Goal: Task Accomplishment & Management: Complete application form

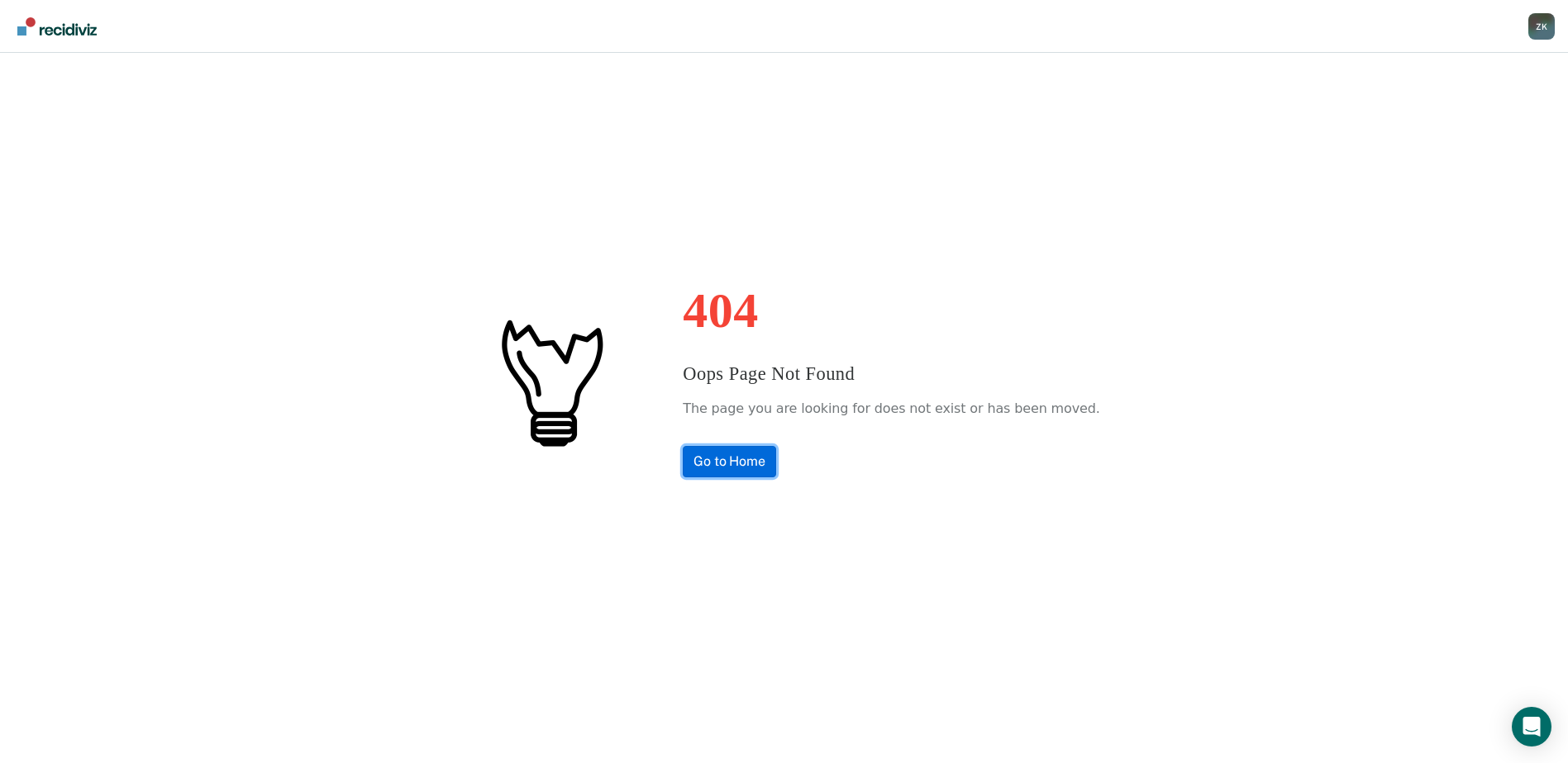
click at [776, 460] on link "Go to Home" at bounding box center [729, 462] width 94 height 31
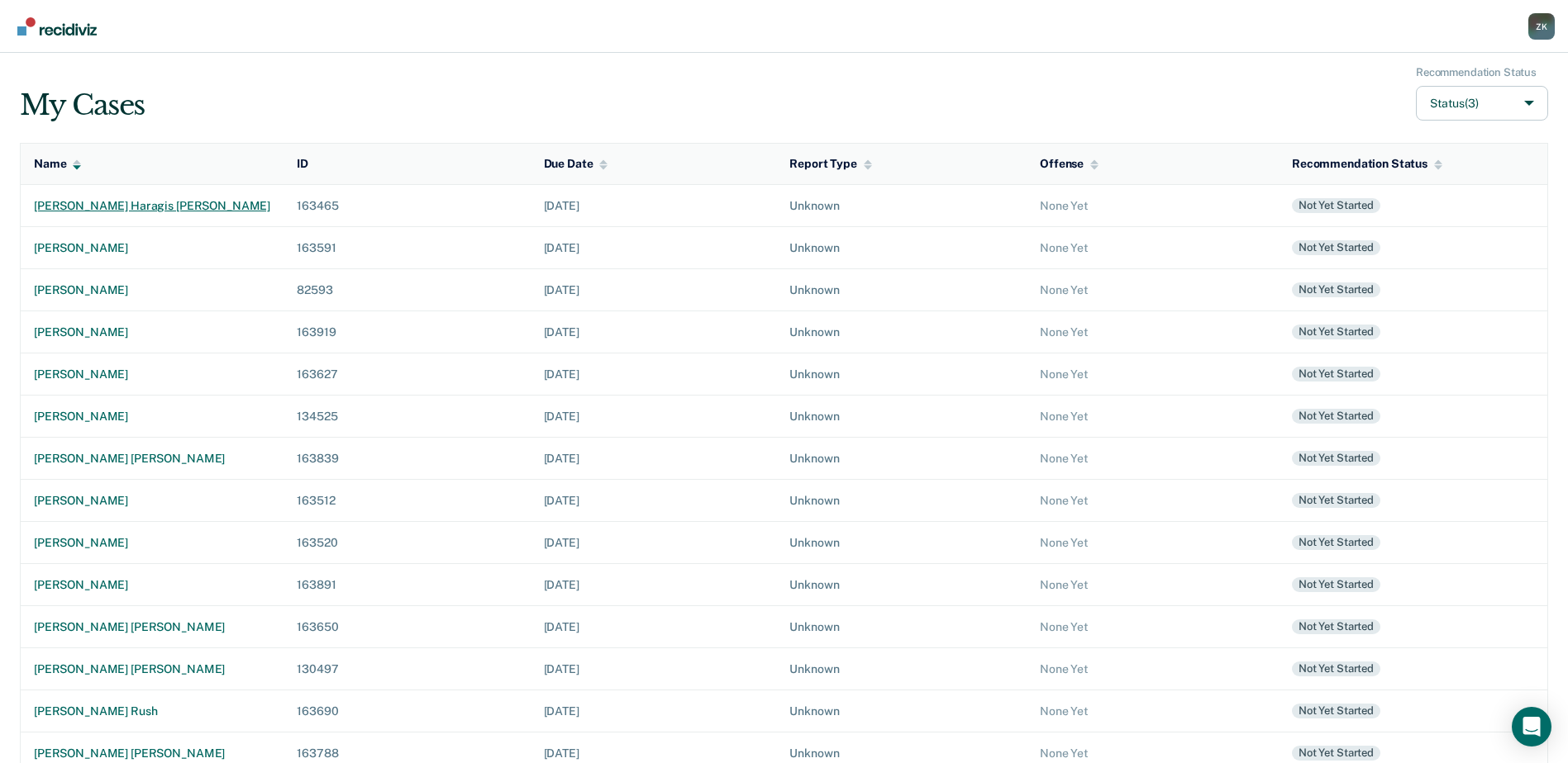
click at [104, 208] on div "[PERSON_NAME] haragis [PERSON_NAME]" at bounding box center [153, 206] width 237 height 14
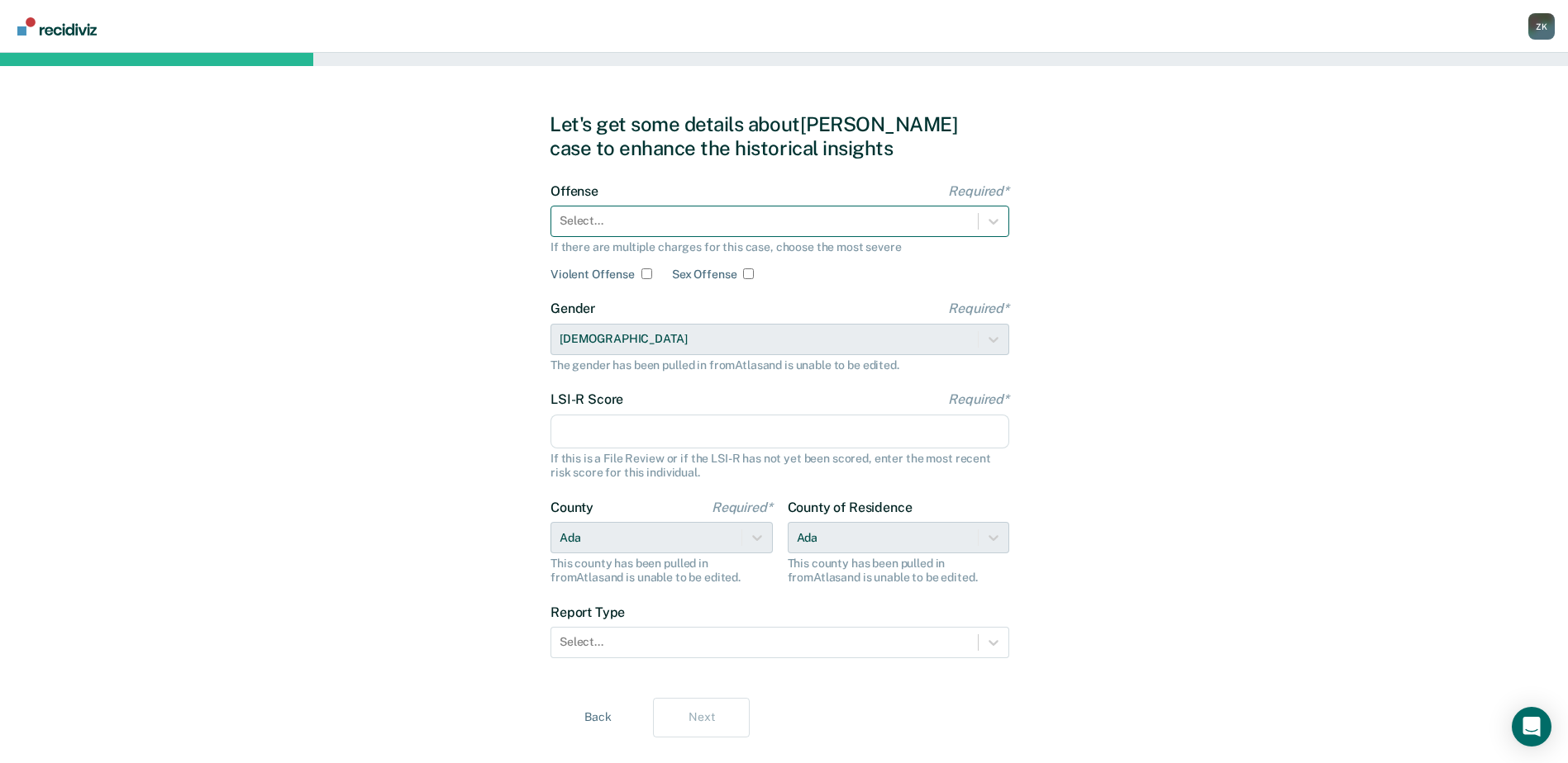
click at [622, 218] on div at bounding box center [764, 221] width 410 height 17
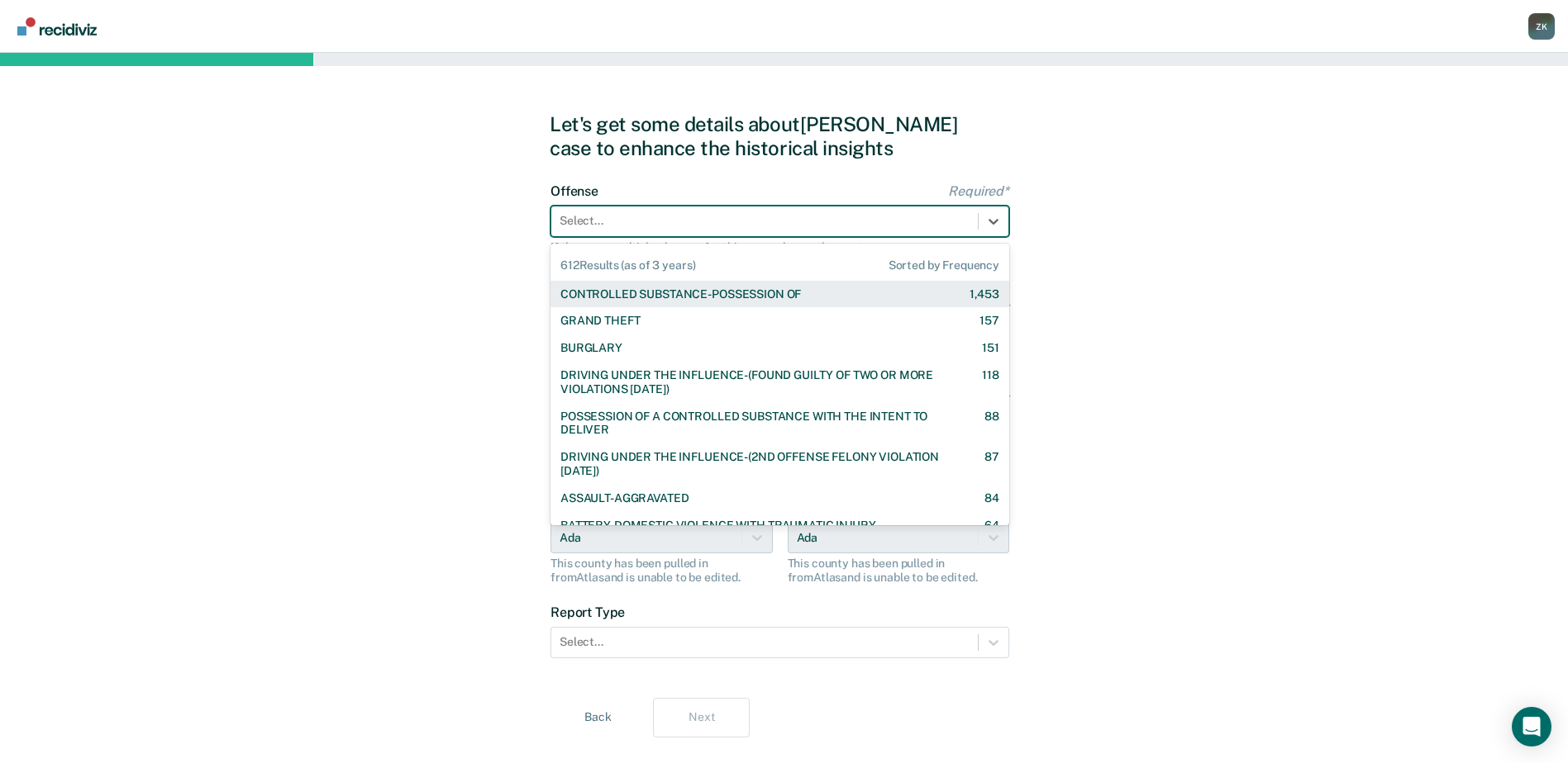
click at [639, 292] on div "CONTROLLED SUBSTANCE-POSSESSION OF" at bounding box center [680, 294] width 240 height 14
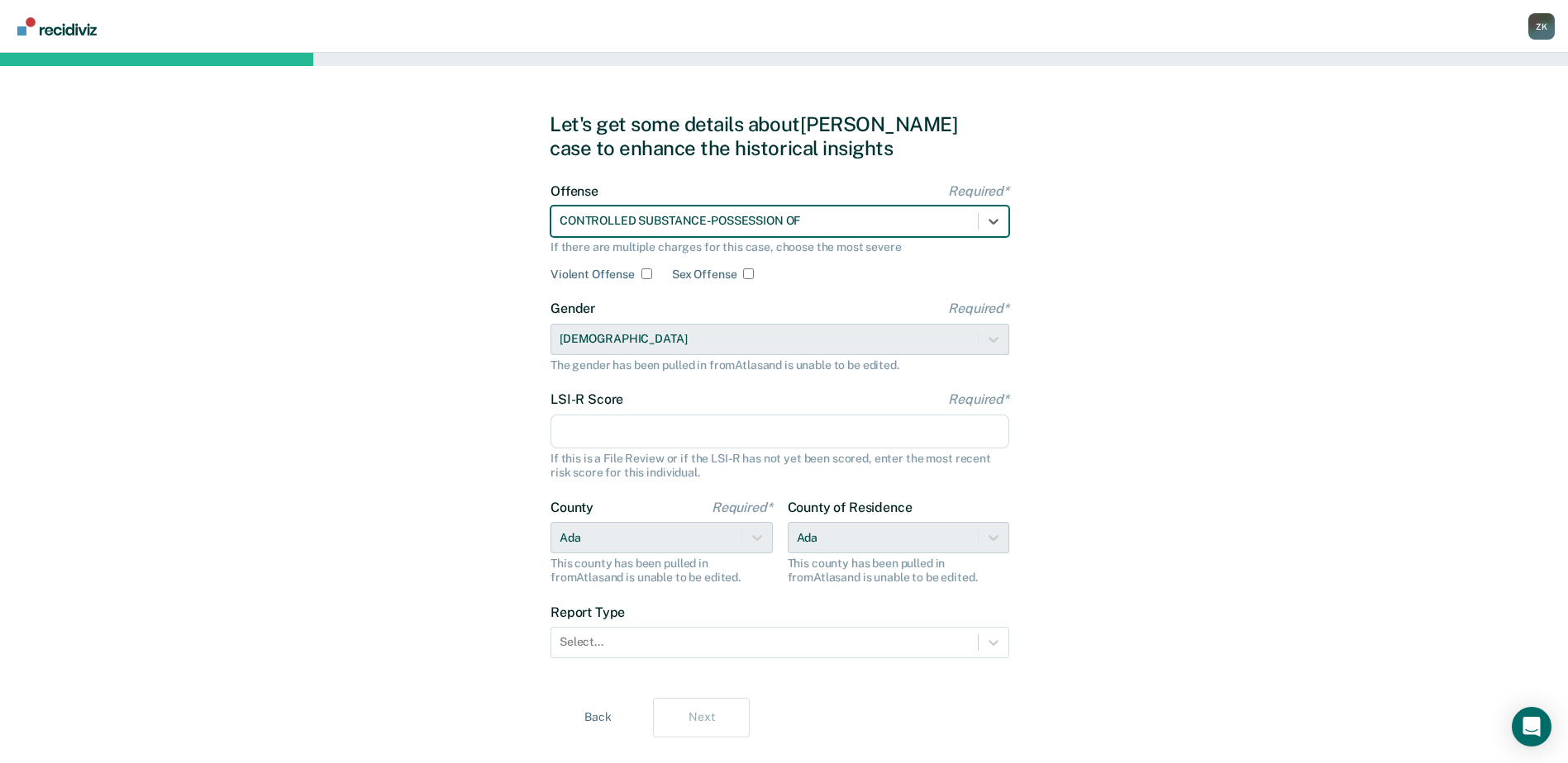
click at [685, 439] on input "LSI-R Score Required*" at bounding box center [780, 432] width 459 height 34
click at [611, 443] on input "LSI-R Score Required*" at bounding box center [780, 432] width 459 height 34
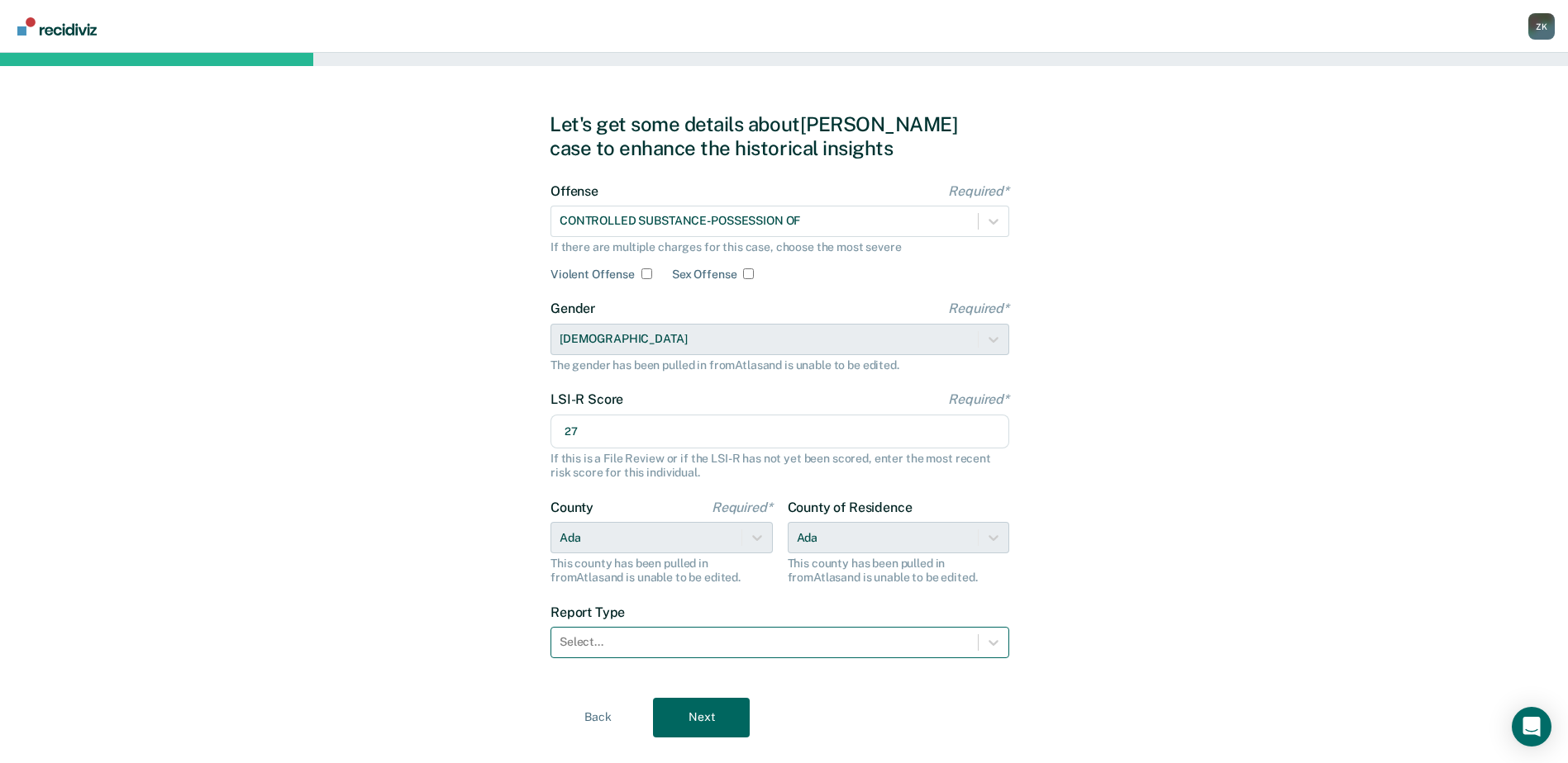
type input "27"
click at [722, 645] on div at bounding box center [764, 642] width 410 height 17
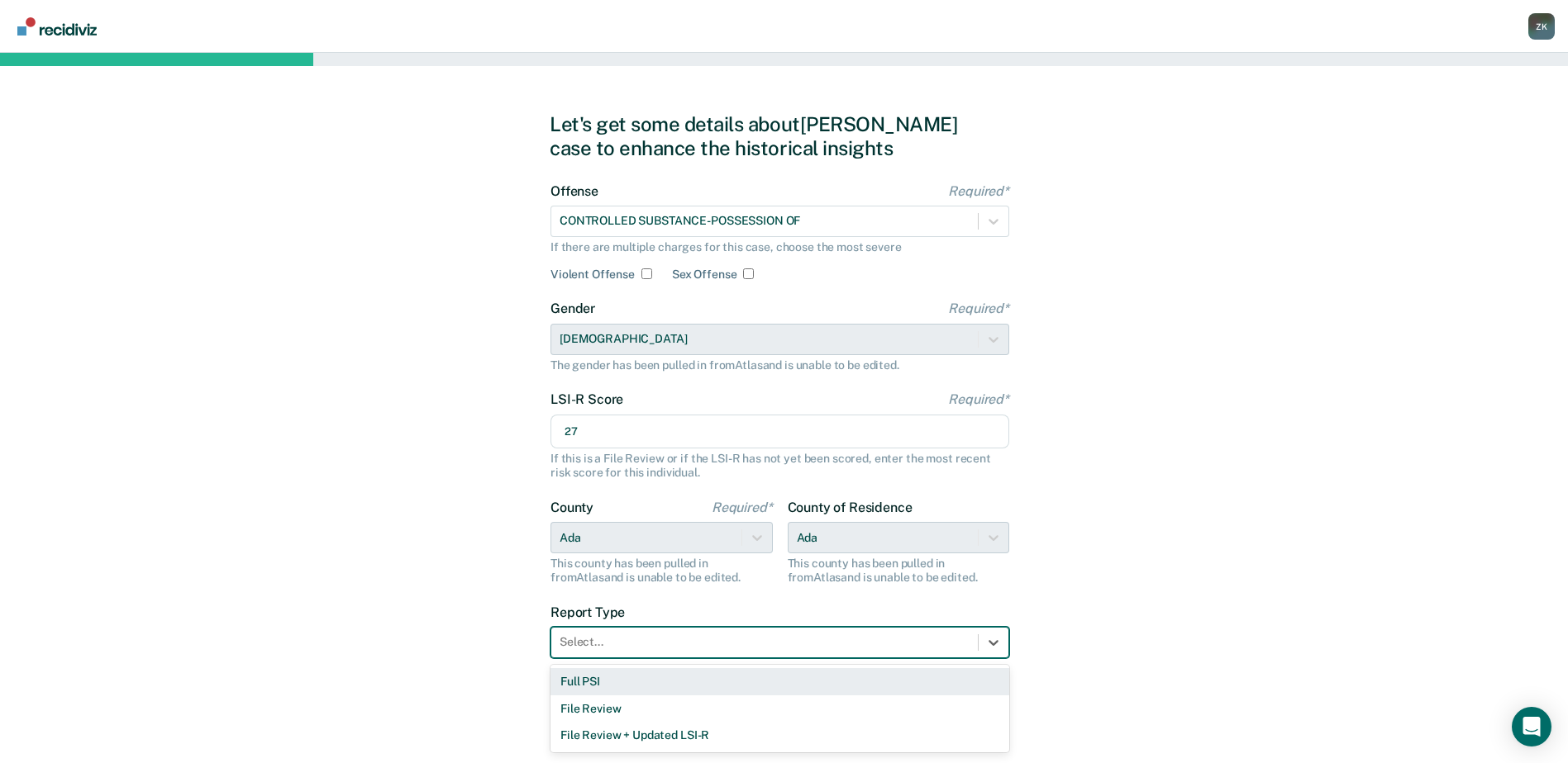
click at [689, 685] on div "Full PSI" at bounding box center [780, 682] width 459 height 28
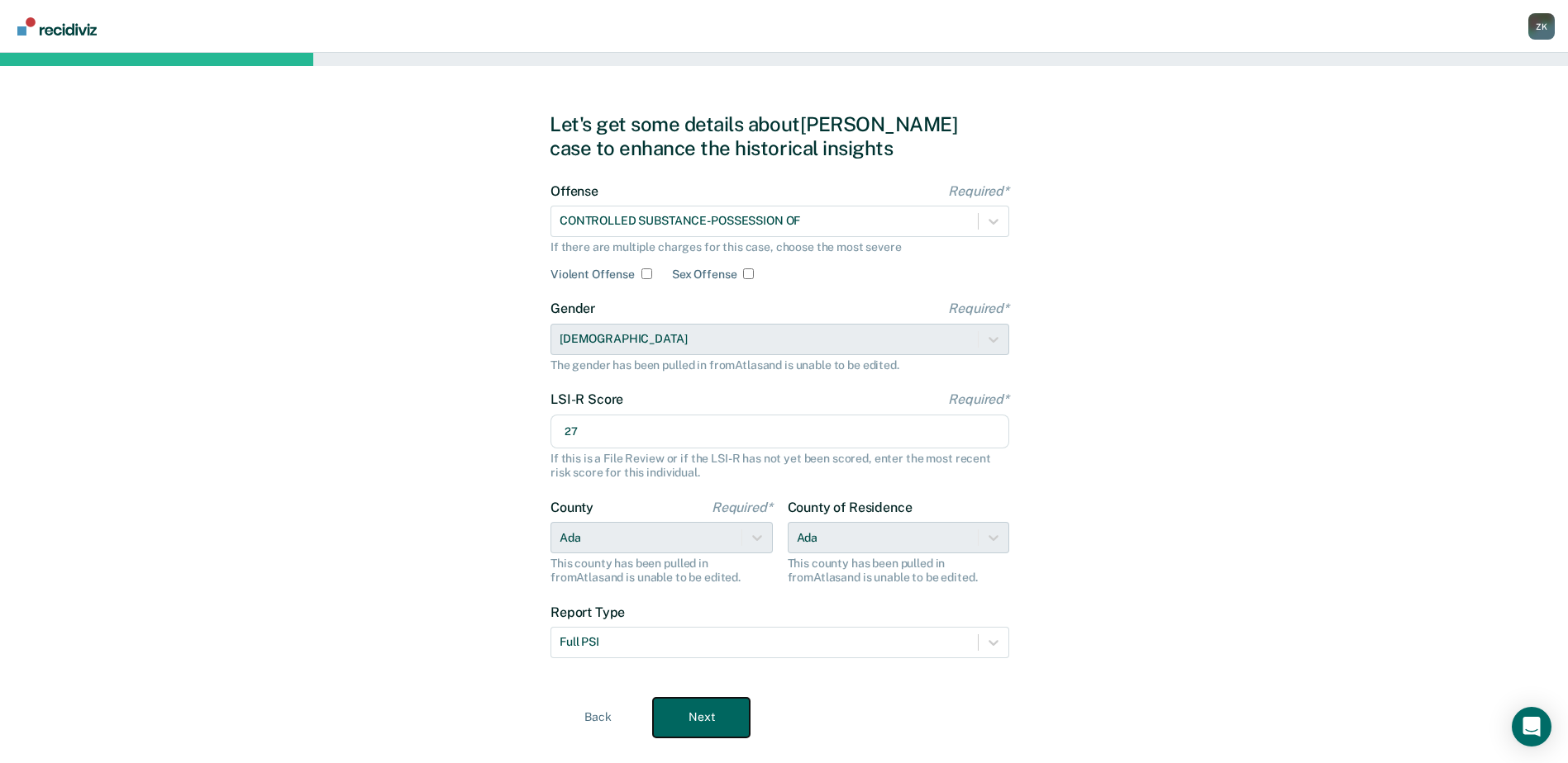
click at [721, 713] on button "Next" at bounding box center [700, 718] width 96 height 40
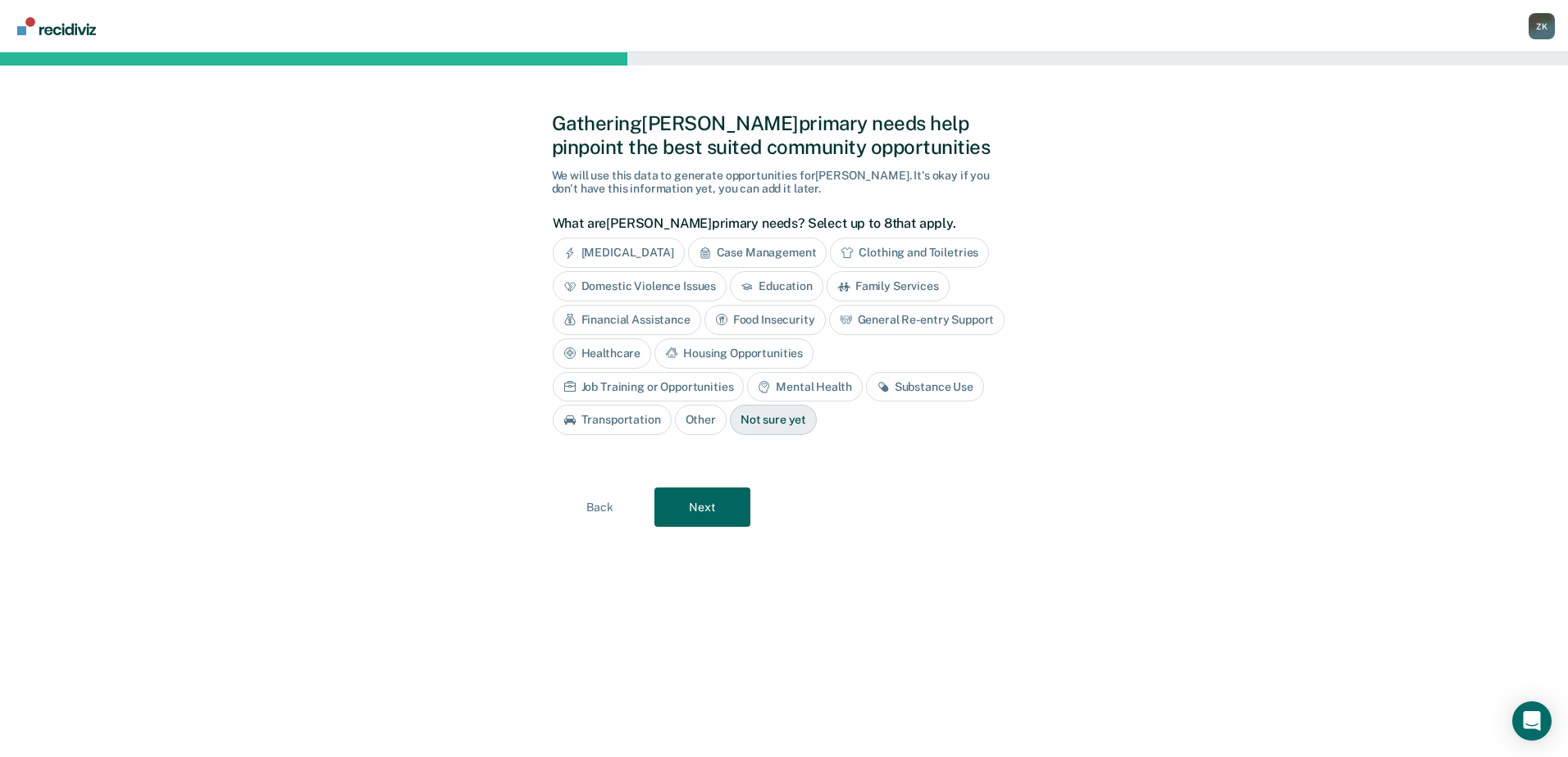
click at [696, 358] on div "Housing Opportunities" at bounding box center [734, 354] width 159 height 30
click at [922, 393] on div "Substance Use" at bounding box center [925, 387] width 118 height 30
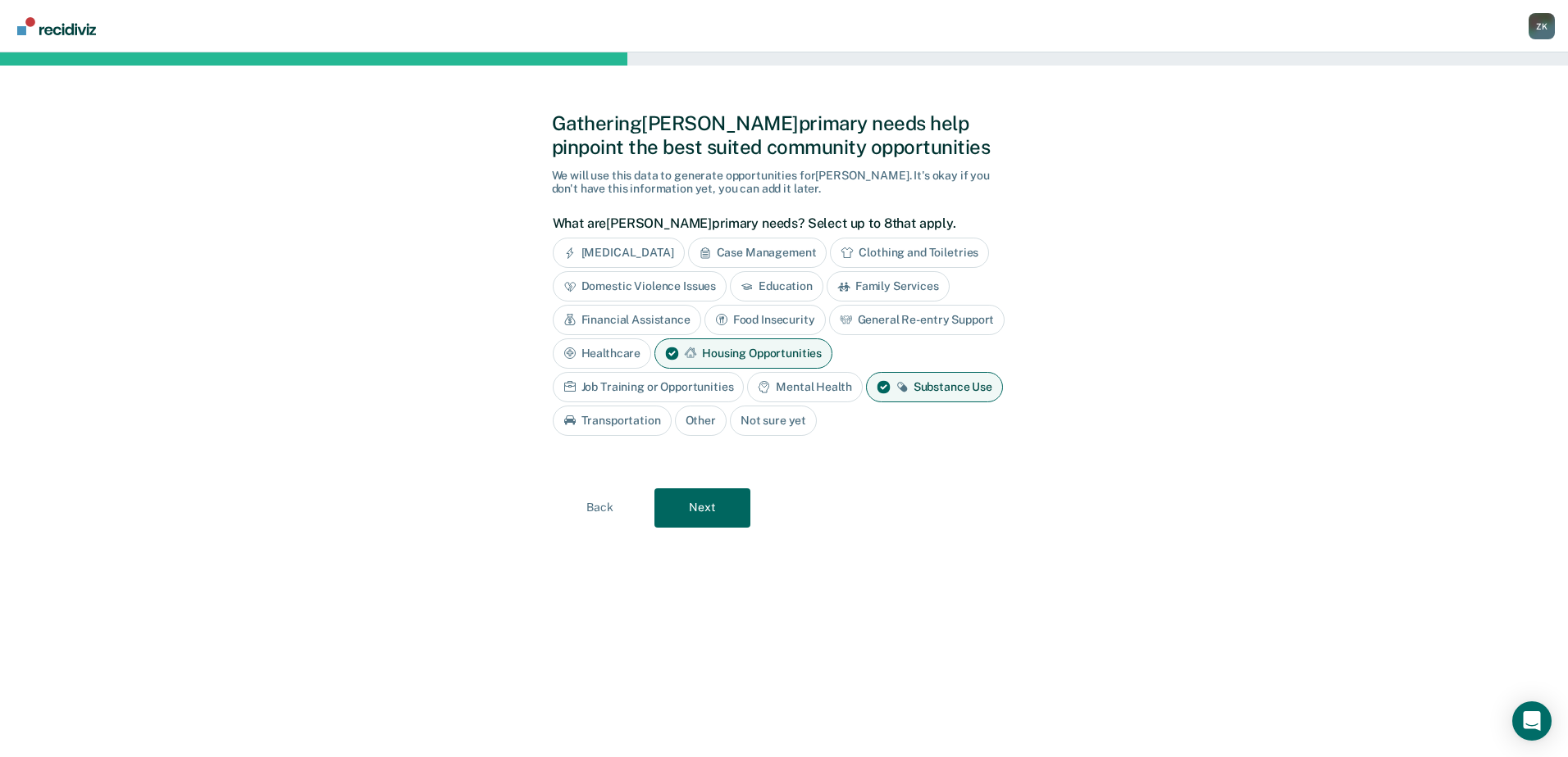
click at [820, 390] on div "Mental Health" at bounding box center [804, 387] width 115 height 30
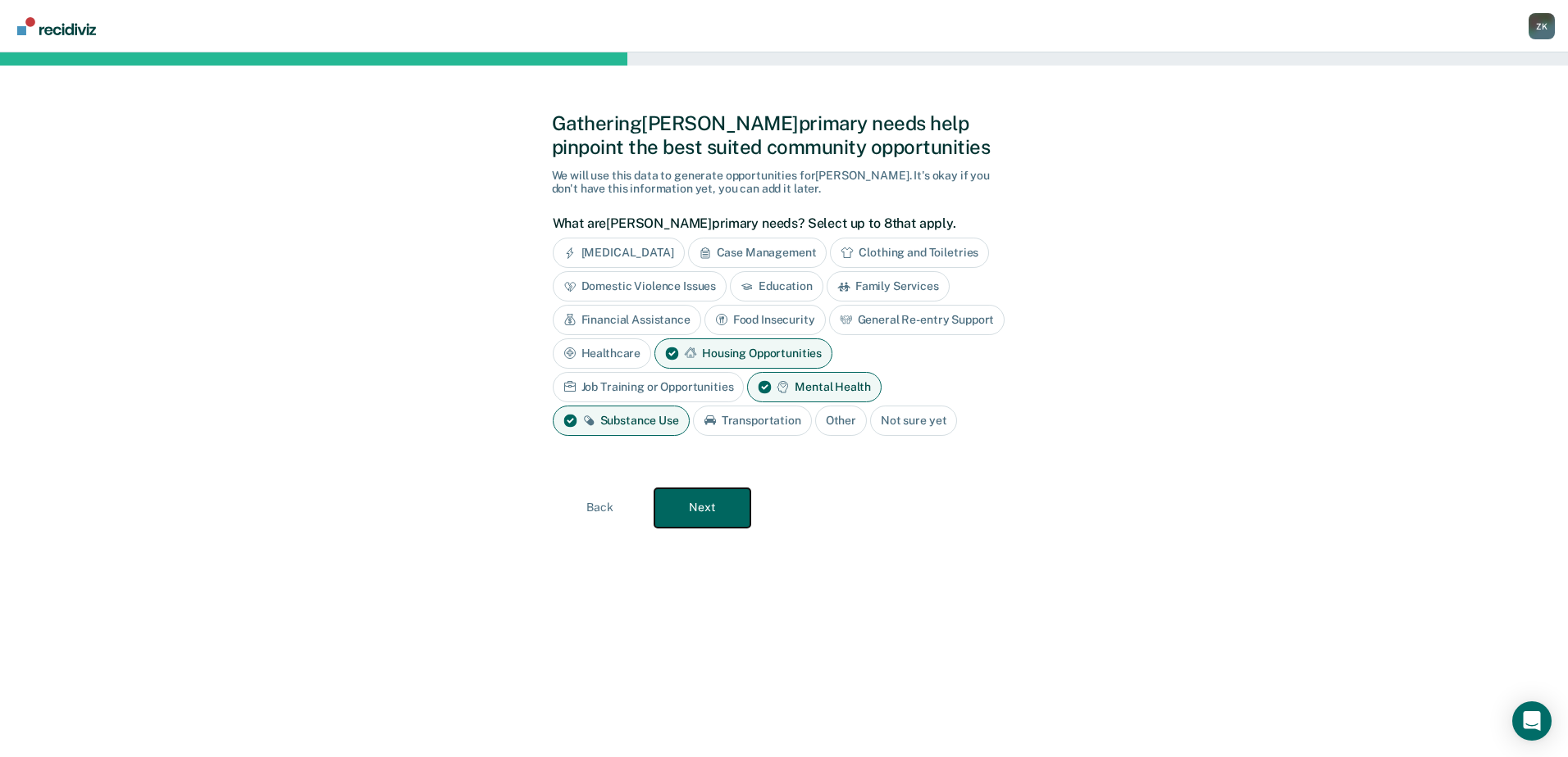
click at [726, 511] on button "Next" at bounding box center [702, 508] width 96 height 40
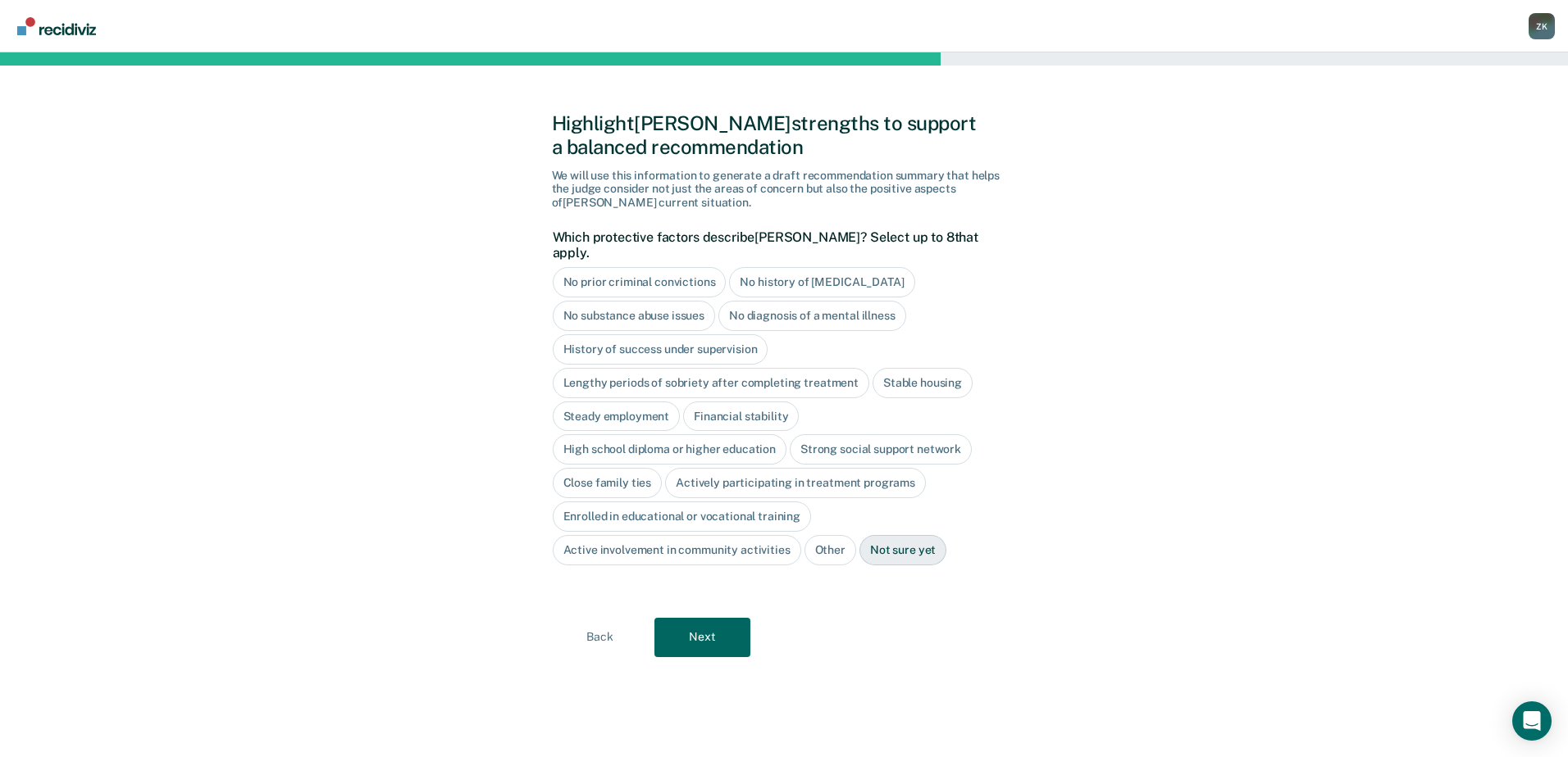
click at [848, 271] on div "No history of [MEDICAL_DATA]" at bounding box center [822, 282] width 186 height 30
click at [855, 471] on div "Actively participating in treatment programs" at bounding box center [794, 484] width 260 height 30
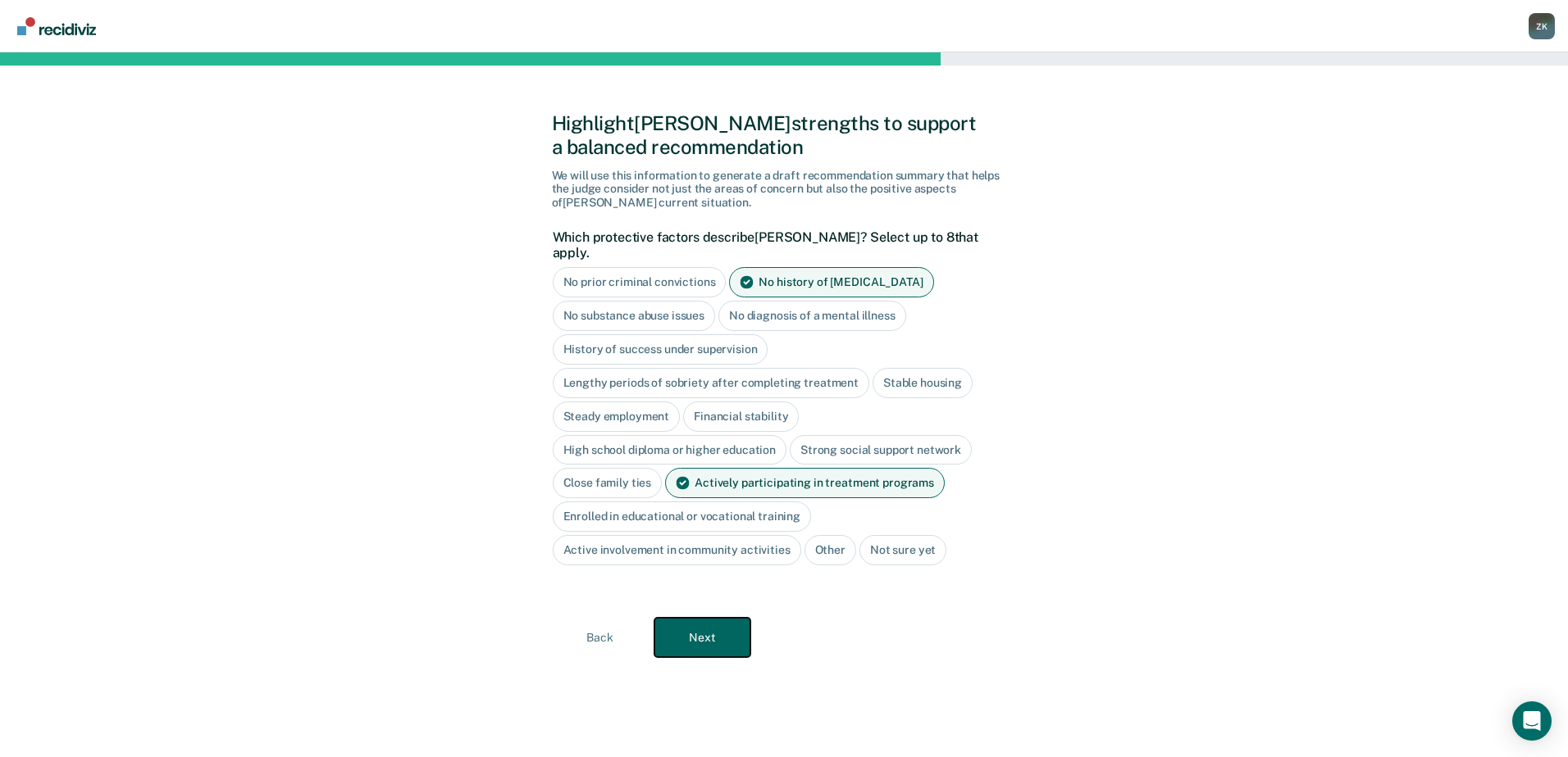
click at [689, 627] on button "Next" at bounding box center [702, 638] width 96 height 40
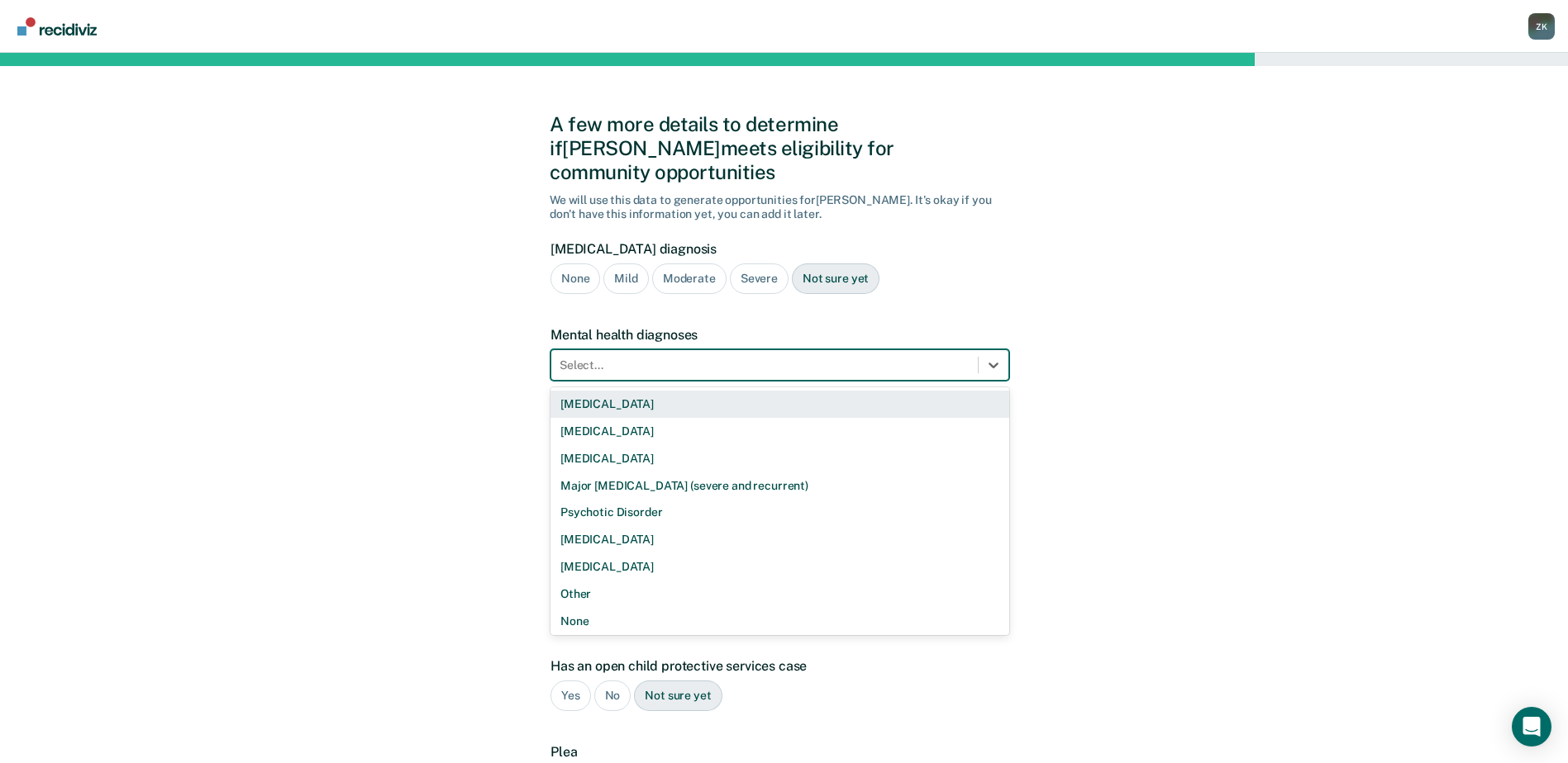
click at [656, 357] on div at bounding box center [764, 365] width 410 height 17
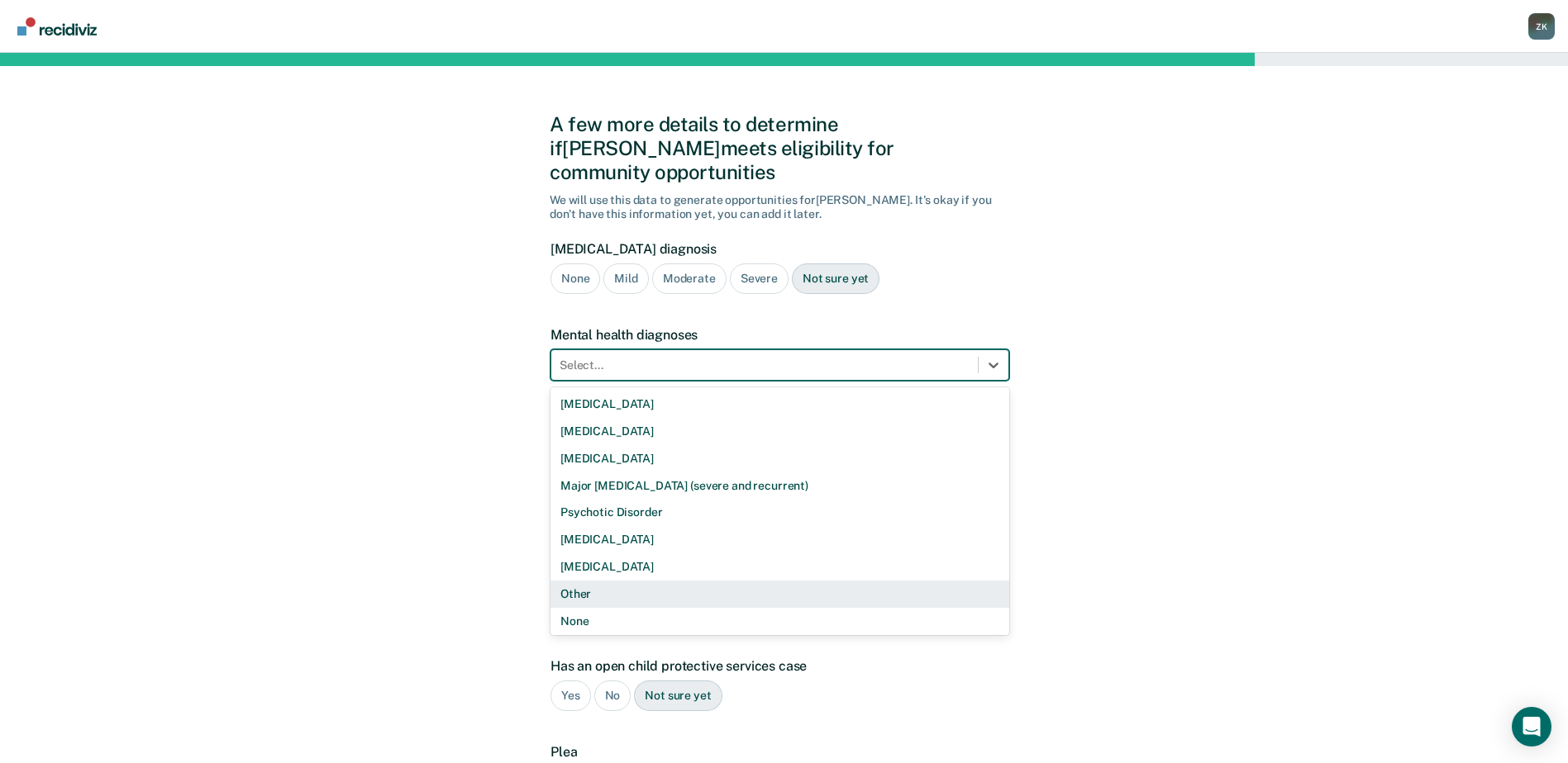
click at [605, 581] on div "Other" at bounding box center [780, 594] width 459 height 28
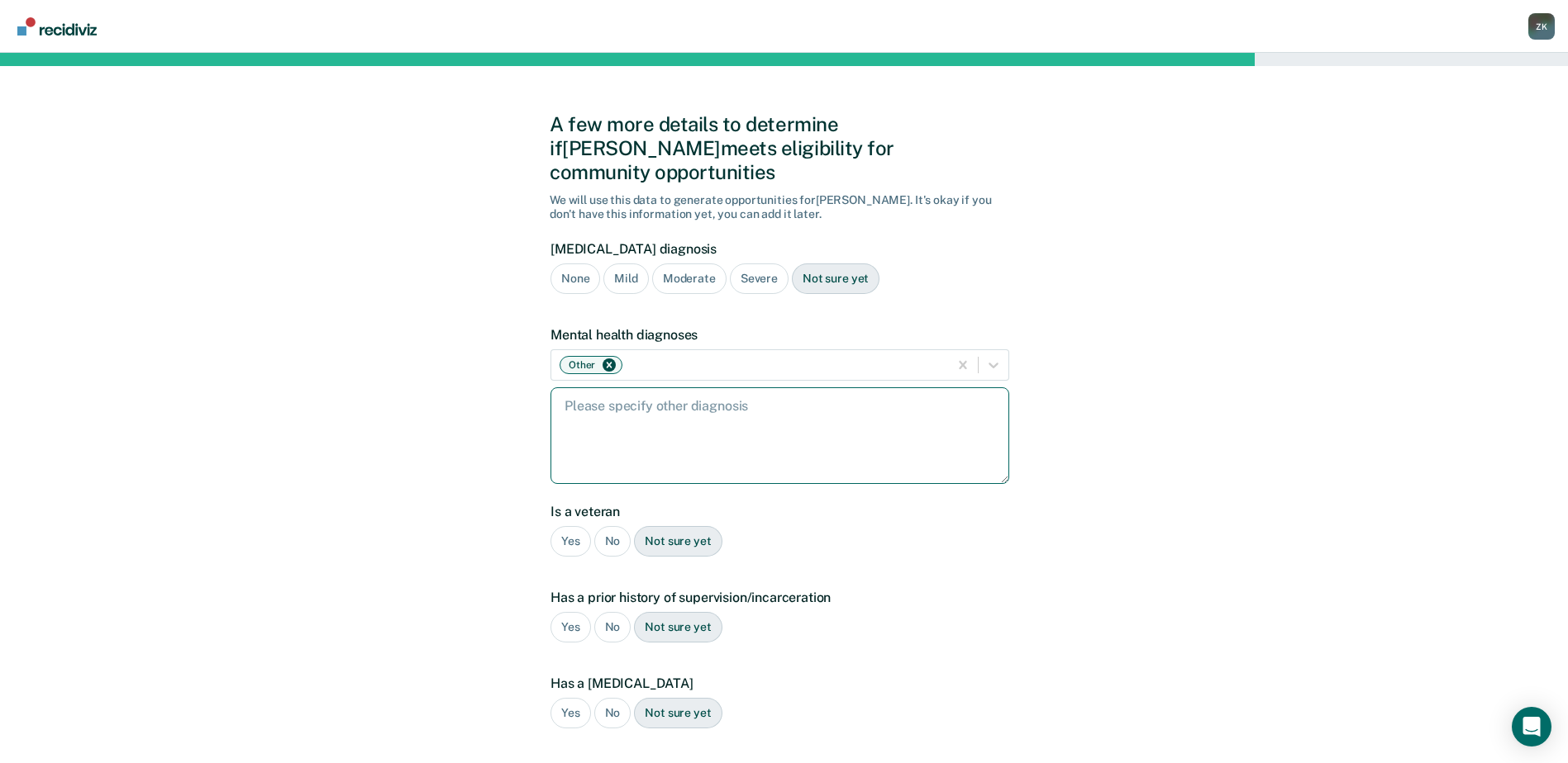
click at [666, 398] on textarea at bounding box center [780, 435] width 459 height 96
type textarea "Anxiety and [MEDICAL_DATA]"
click at [577, 526] on div "Yes" at bounding box center [571, 542] width 40 height 31
click at [848, 263] on div "Not sure yet" at bounding box center [836, 278] width 88 height 31
click at [560, 612] on div "Yes" at bounding box center [571, 628] width 40 height 31
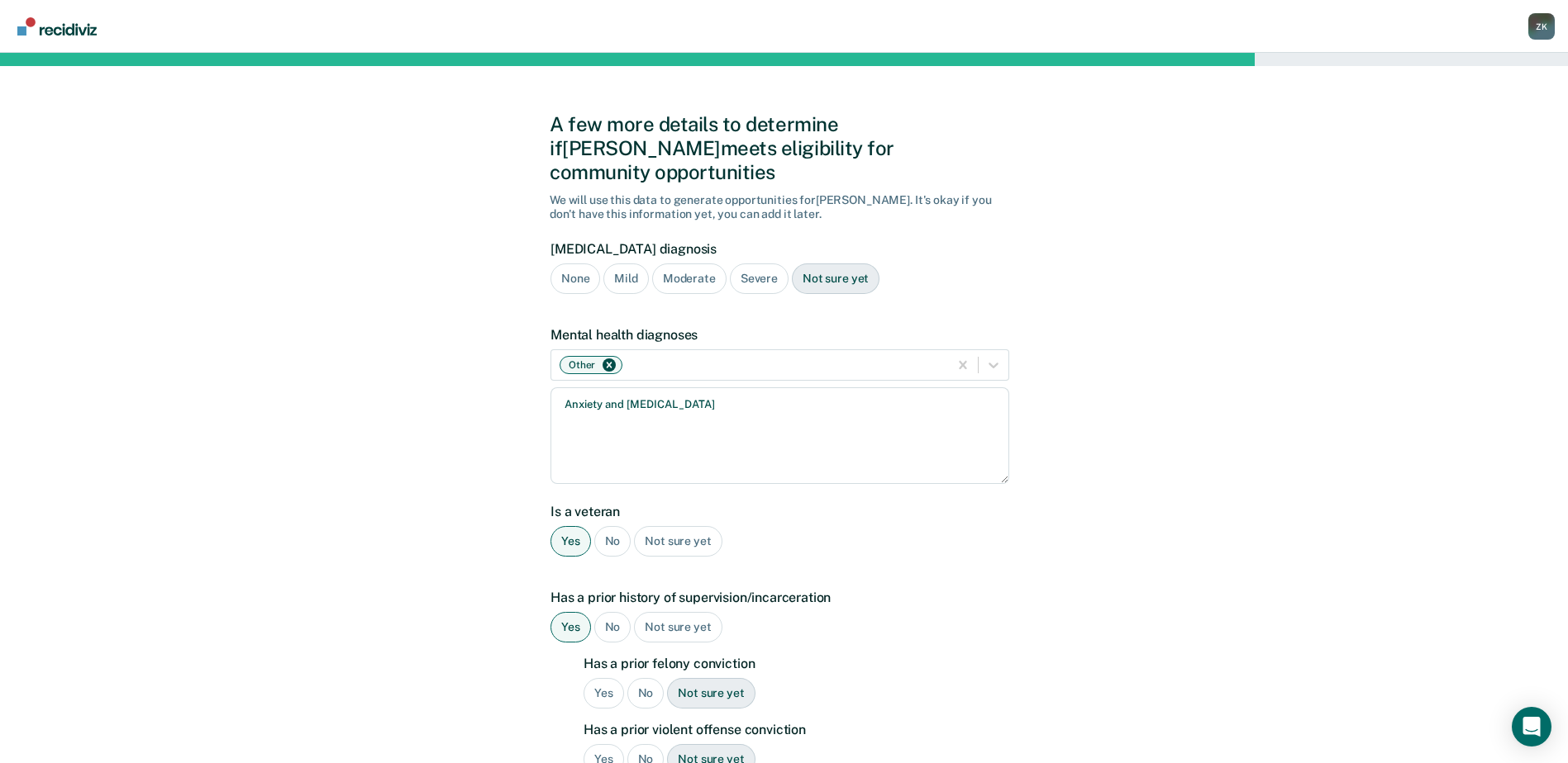
click at [602, 678] on div "Yes" at bounding box center [604, 693] width 40 height 31
click at [648, 744] on div "No" at bounding box center [645, 759] width 37 height 31
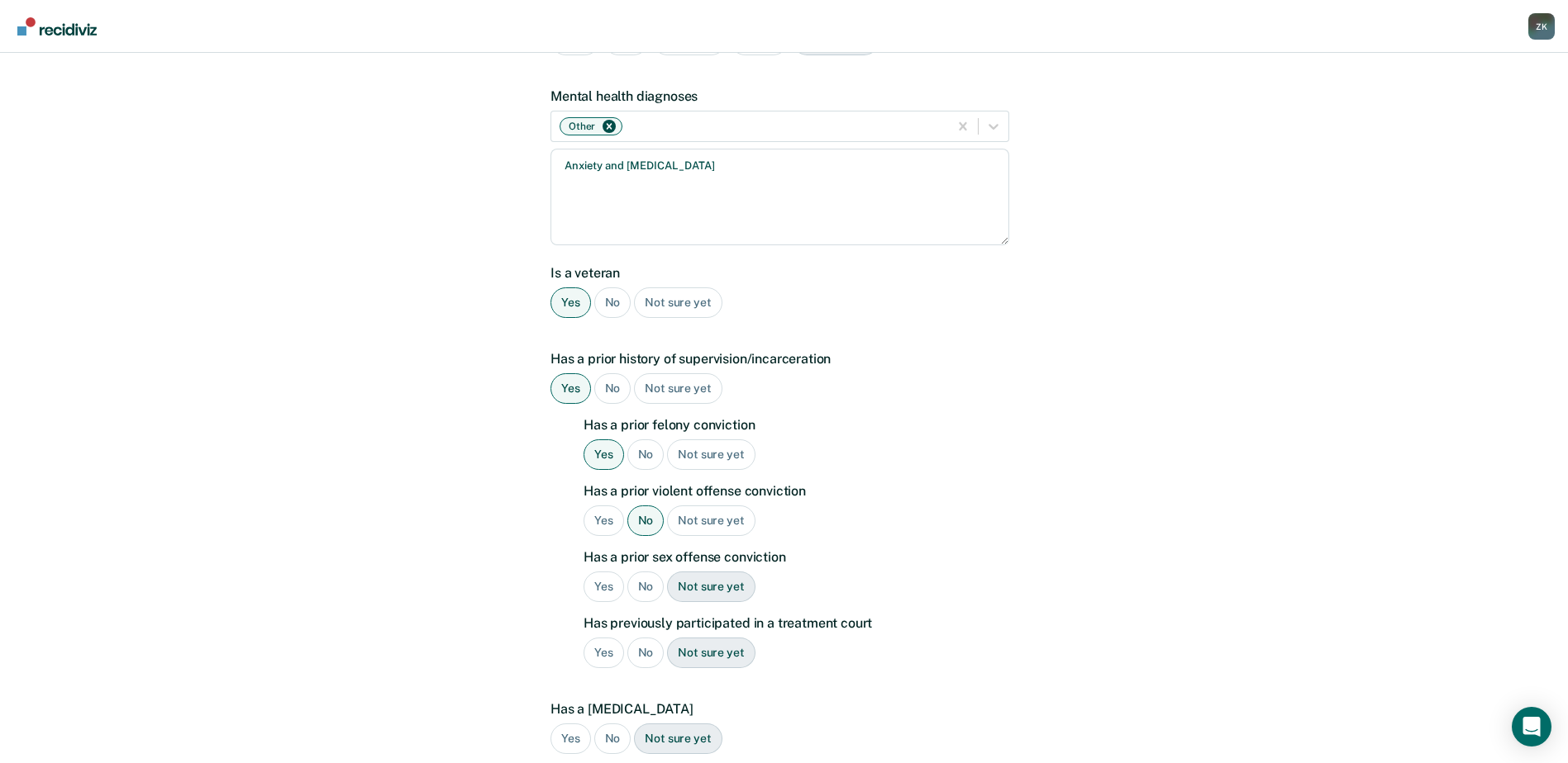
scroll to position [248, 0]
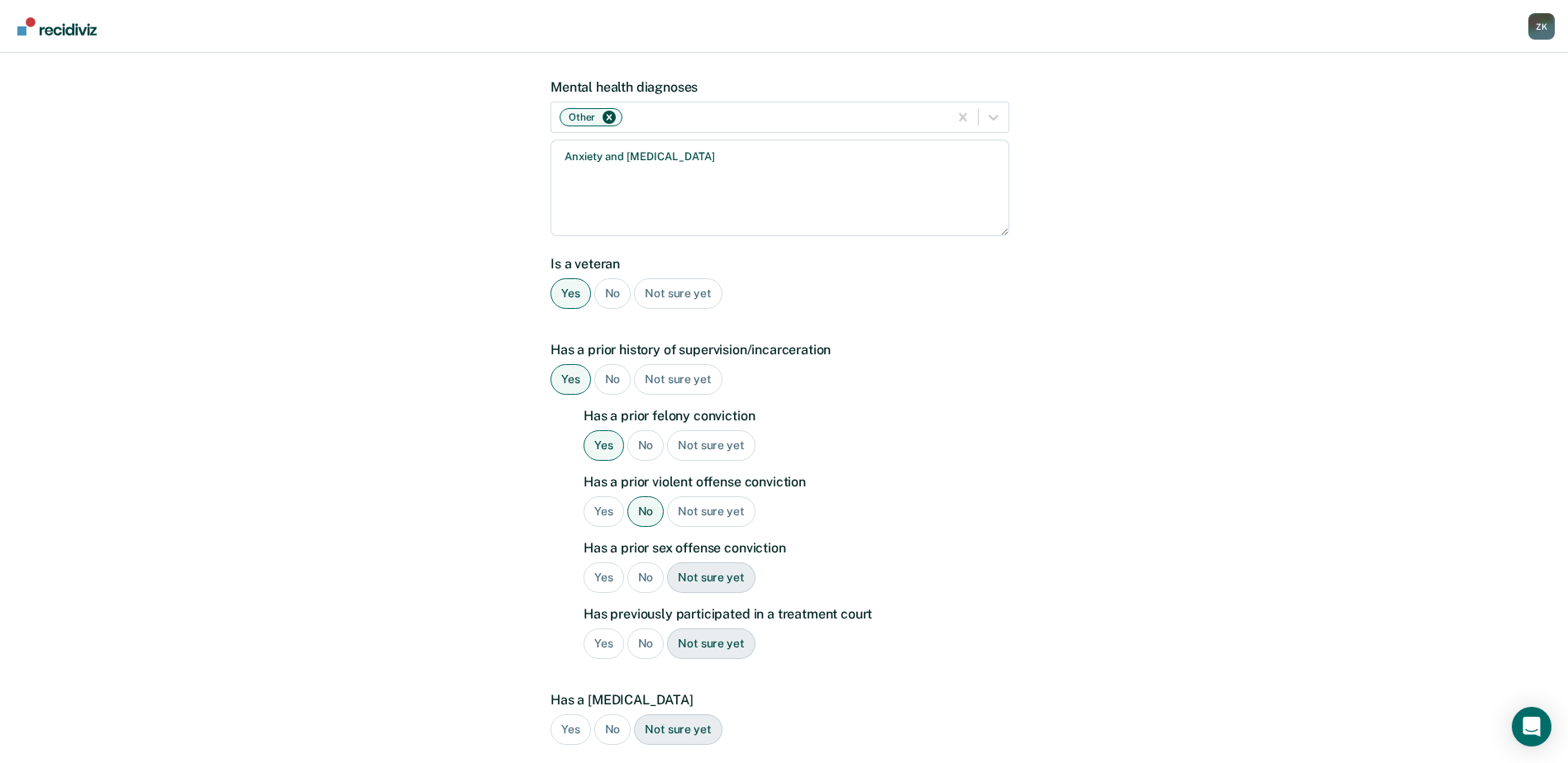
click at [650, 563] on div "No" at bounding box center [645, 578] width 37 height 31
click at [645, 629] on div "No" at bounding box center [645, 644] width 37 height 31
click at [724, 629] on div "Not sure yet" at bounding box center [711, 644] width 88 height 31
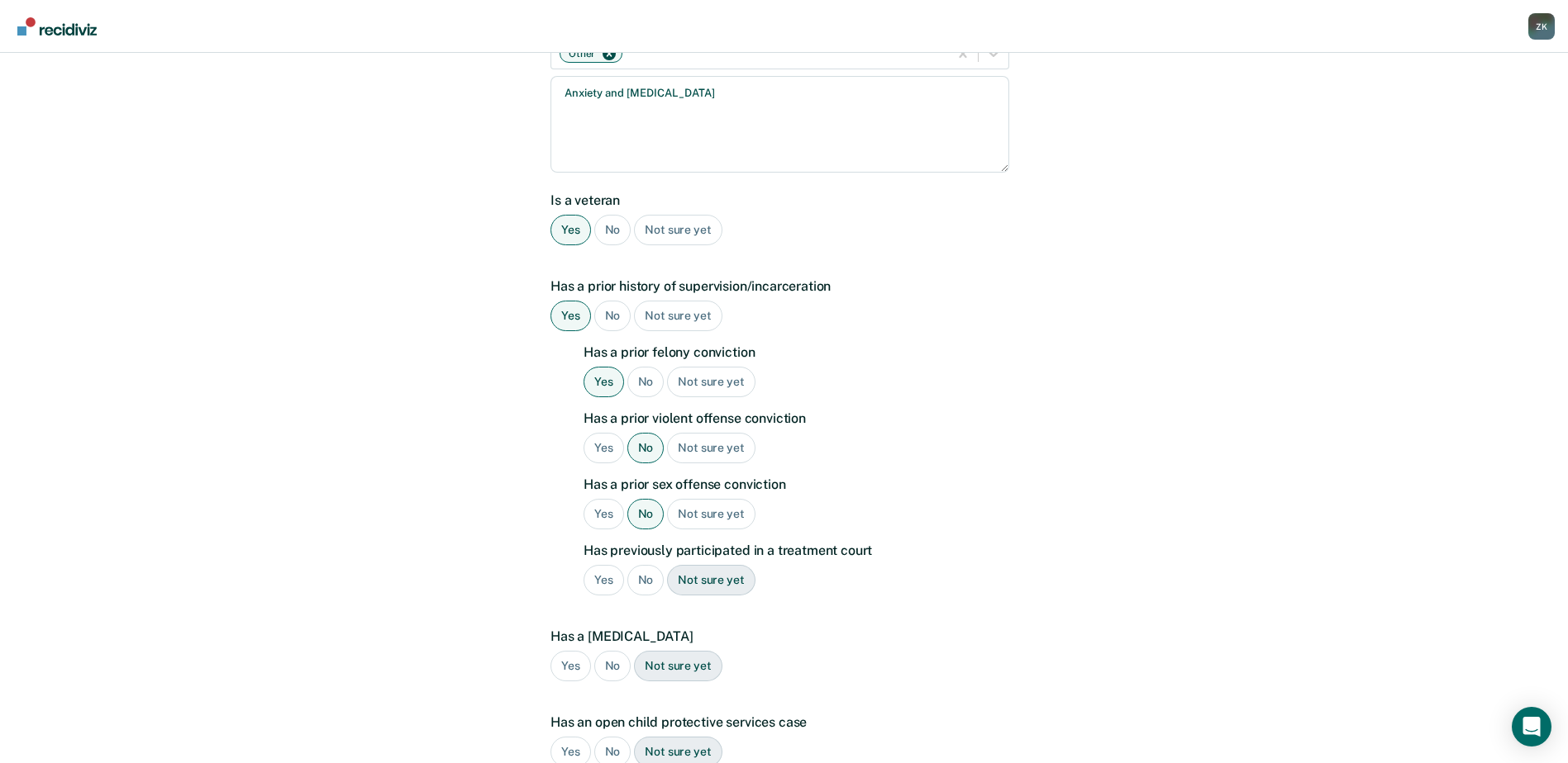
scroll to position [529, 0]
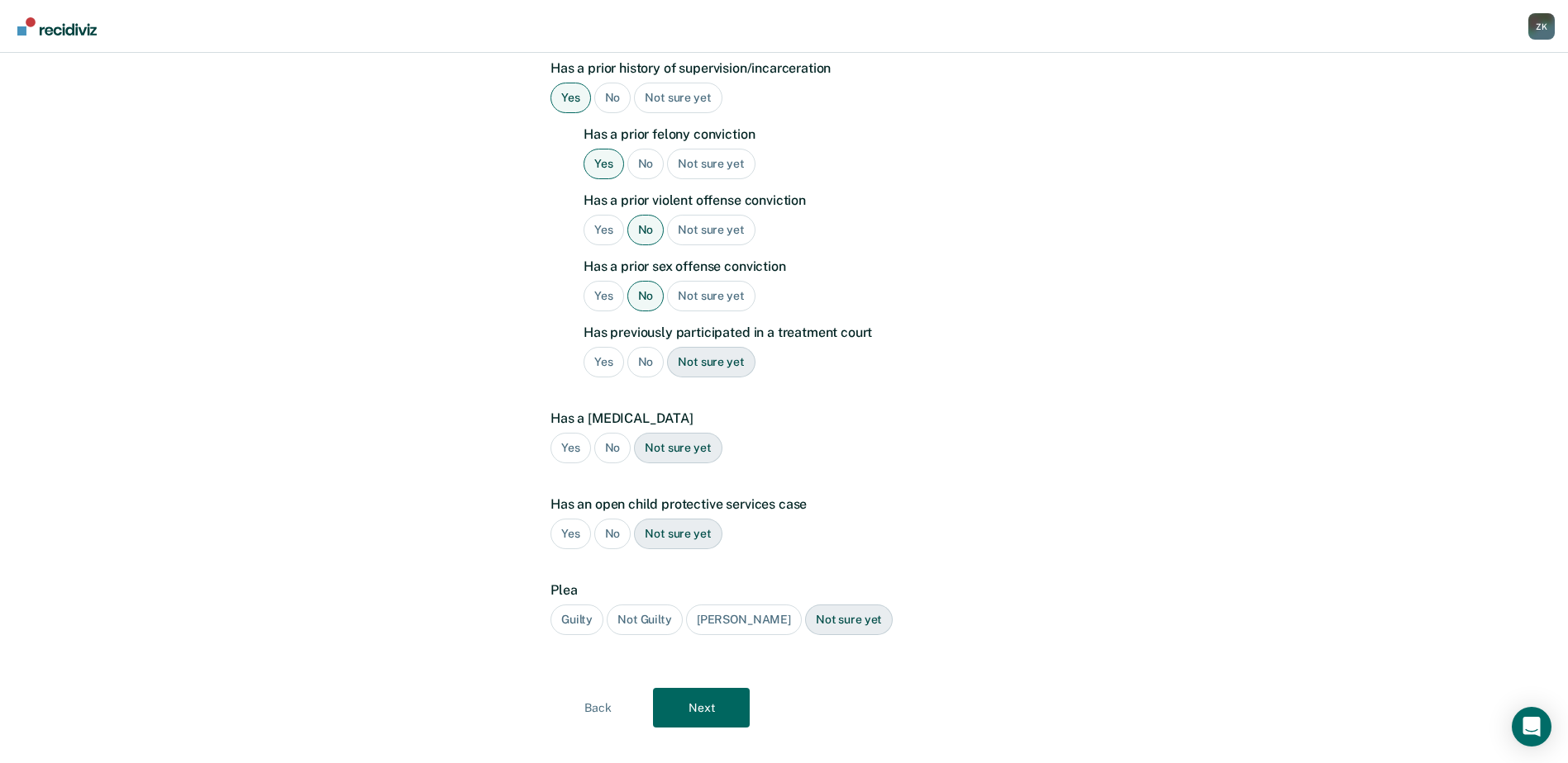
click at [615, 433] on div "No" at bounding box center [613, 448] width 37 height 31
click at [606, 519] on div "No" at bounding box center [613, 534] width 37 height 31
click at [569, 605] on div "Guilty" at bounding box center [576, 620] width 52 height 31
click at [719, 689] on button "Next" at bounding box center [700, 709] width 96 height 40
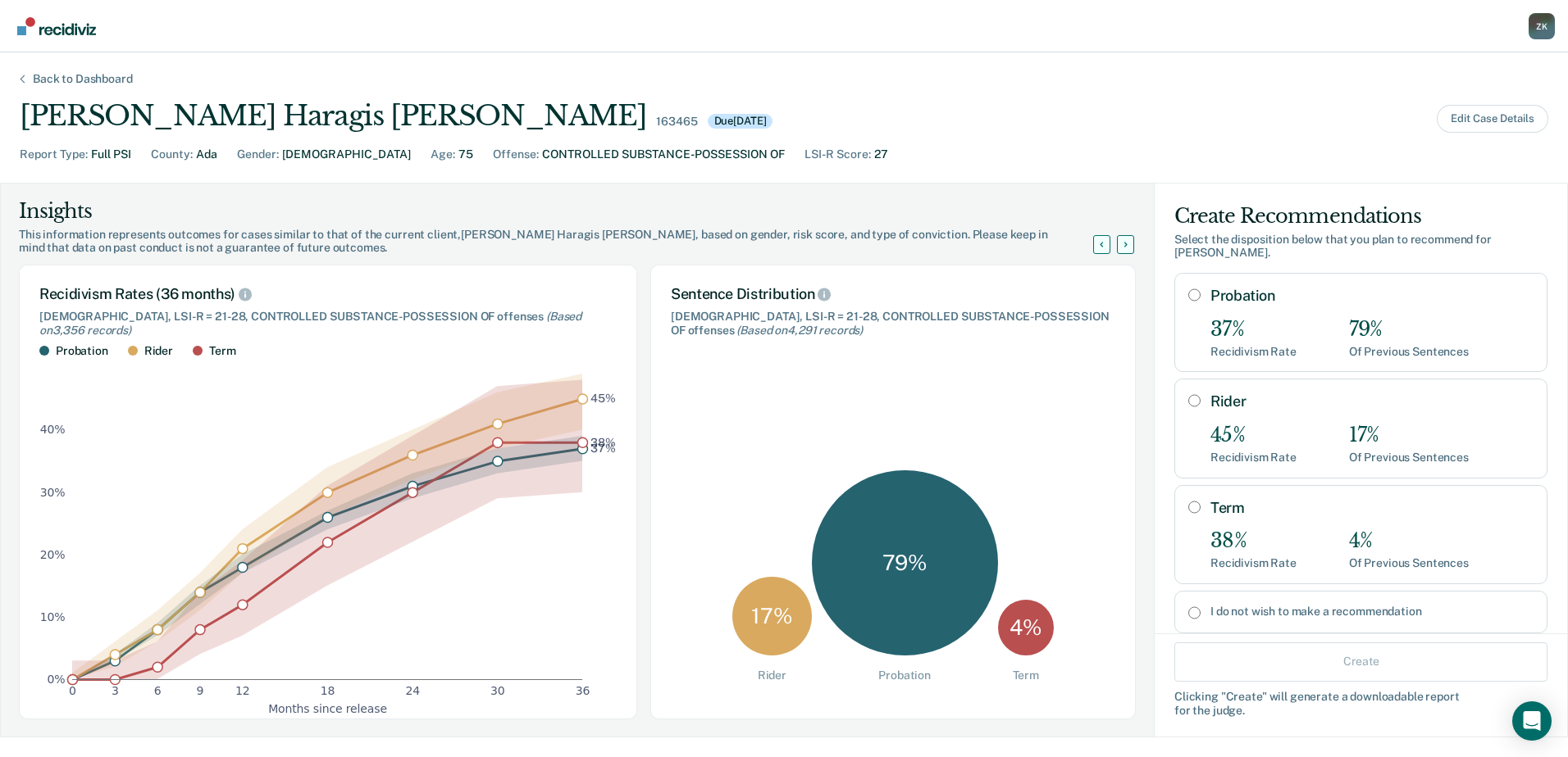
click at [1188, 290] on input "Probation" at bounding box center [1194, 295] width 12 height 13
radio input "true"
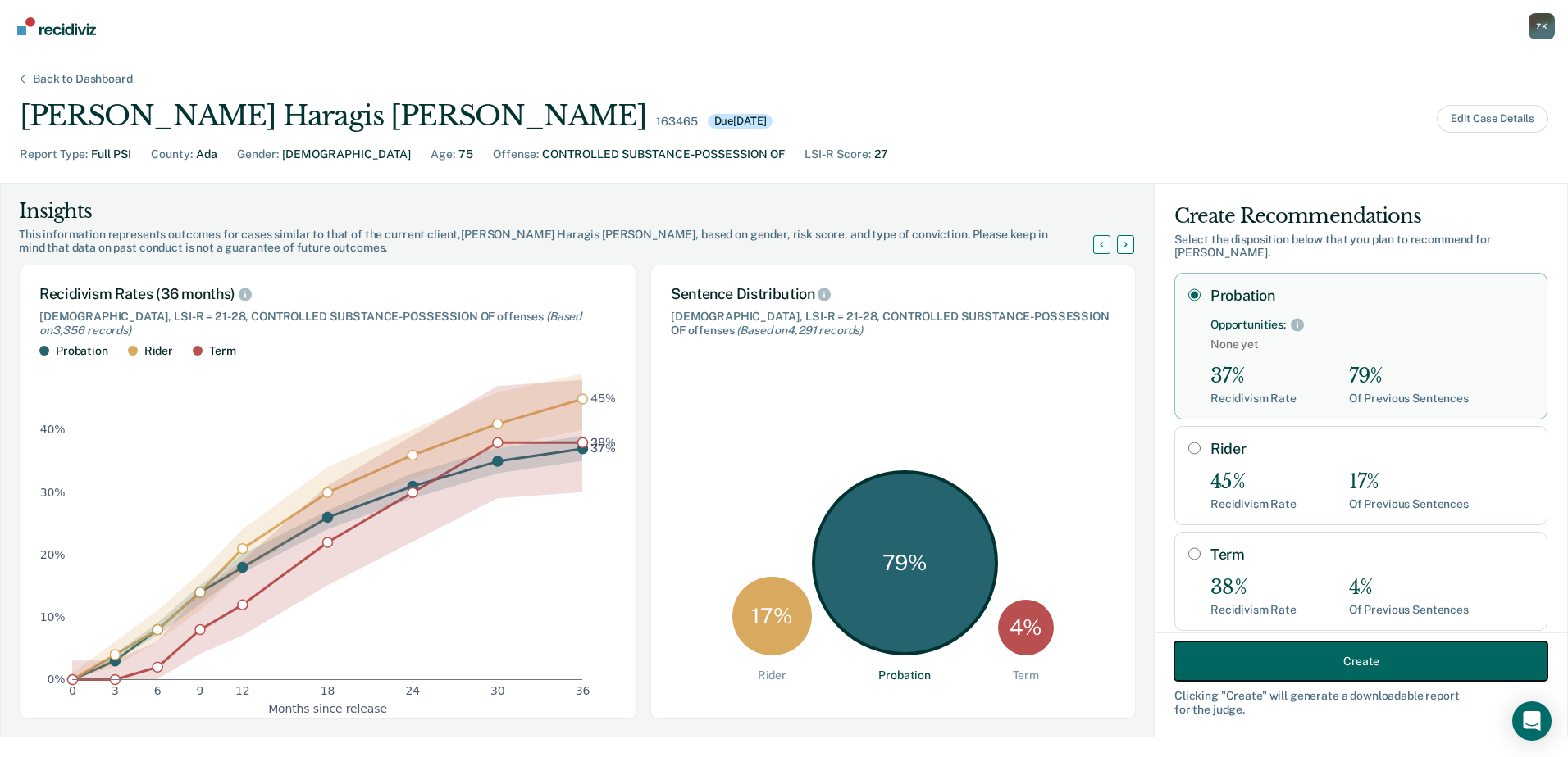
click at [1347, 659] on button "Create" at bounding box center [1361, 661] width 373 height 40
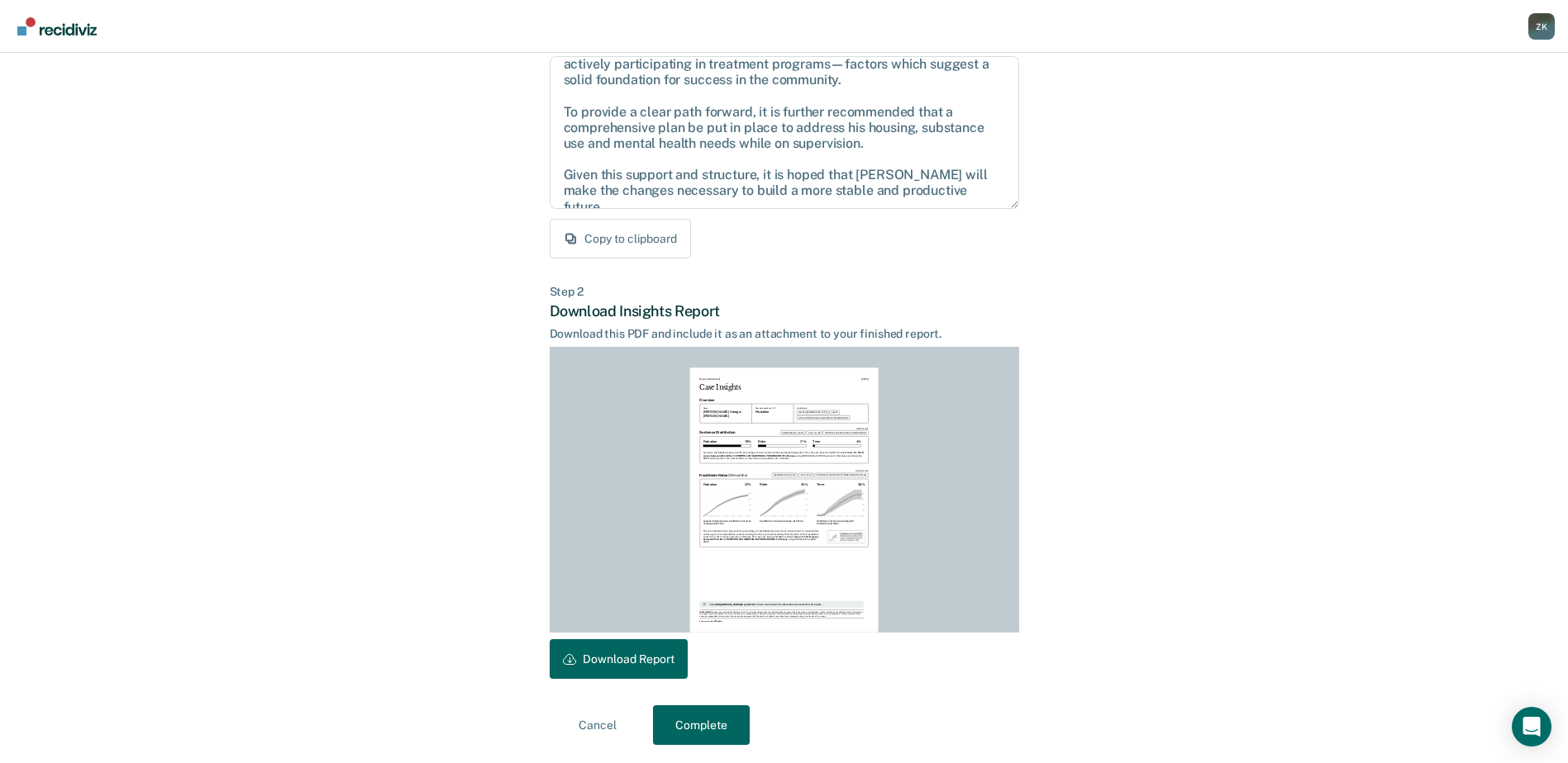
scroll to position [178, 0]
click at [627, 653] on button "Download Report" at bounding box center [618, 658] width 138 height 40
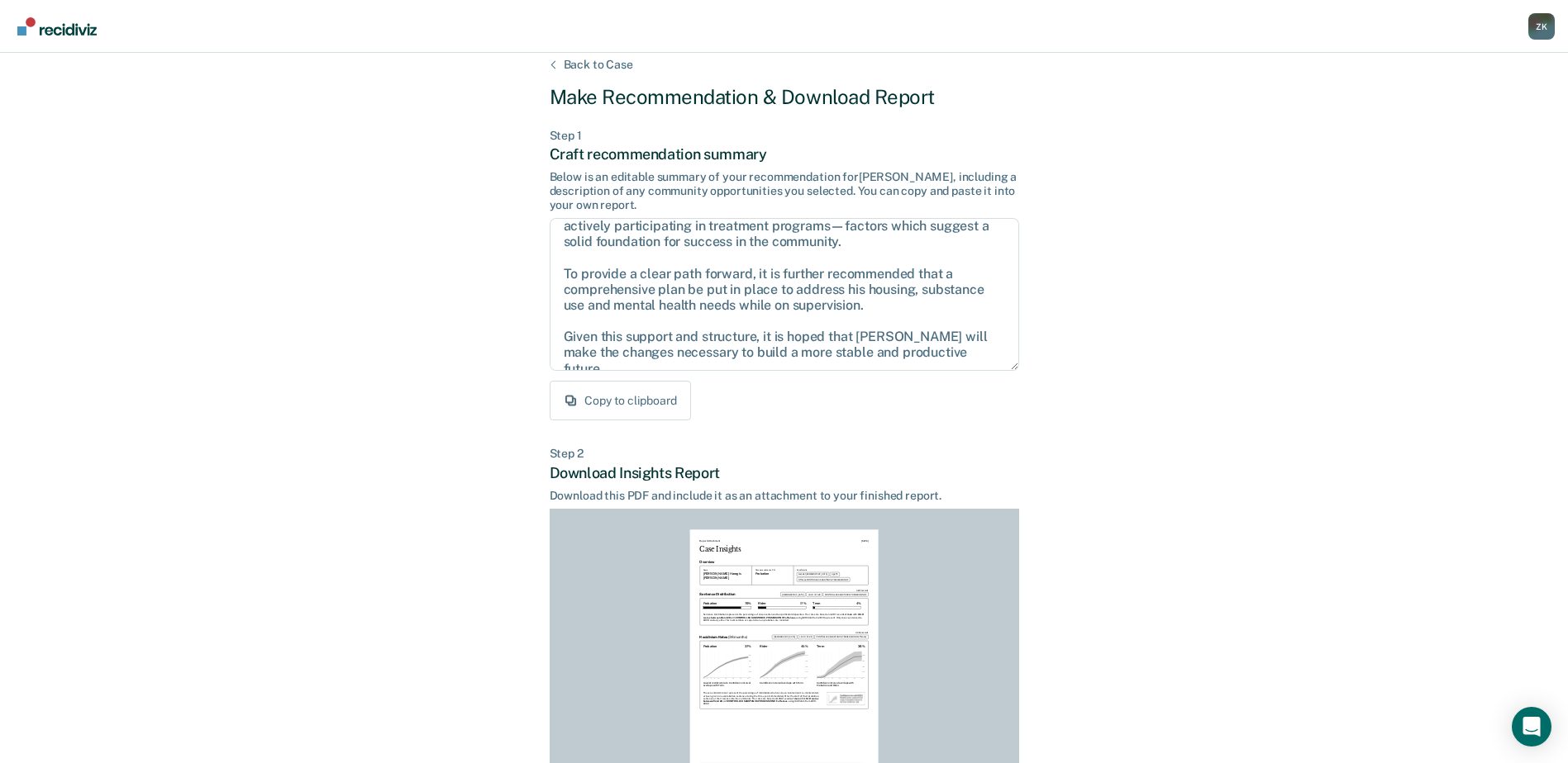
scroll to position [0, 0]
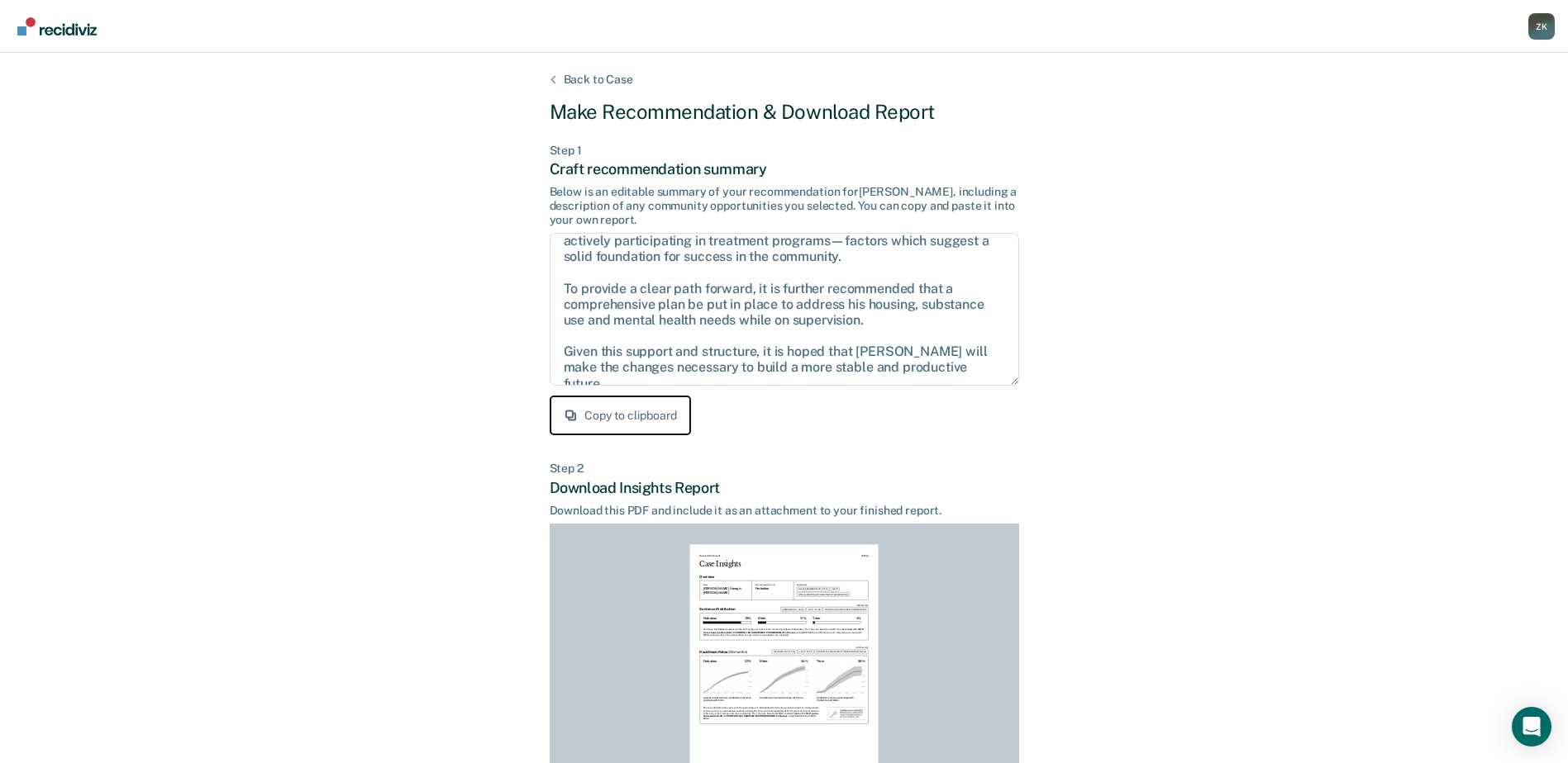
click at [633, 422] on button "Copy to clipboard" at bounding box center [620, 416] width 141 height 40
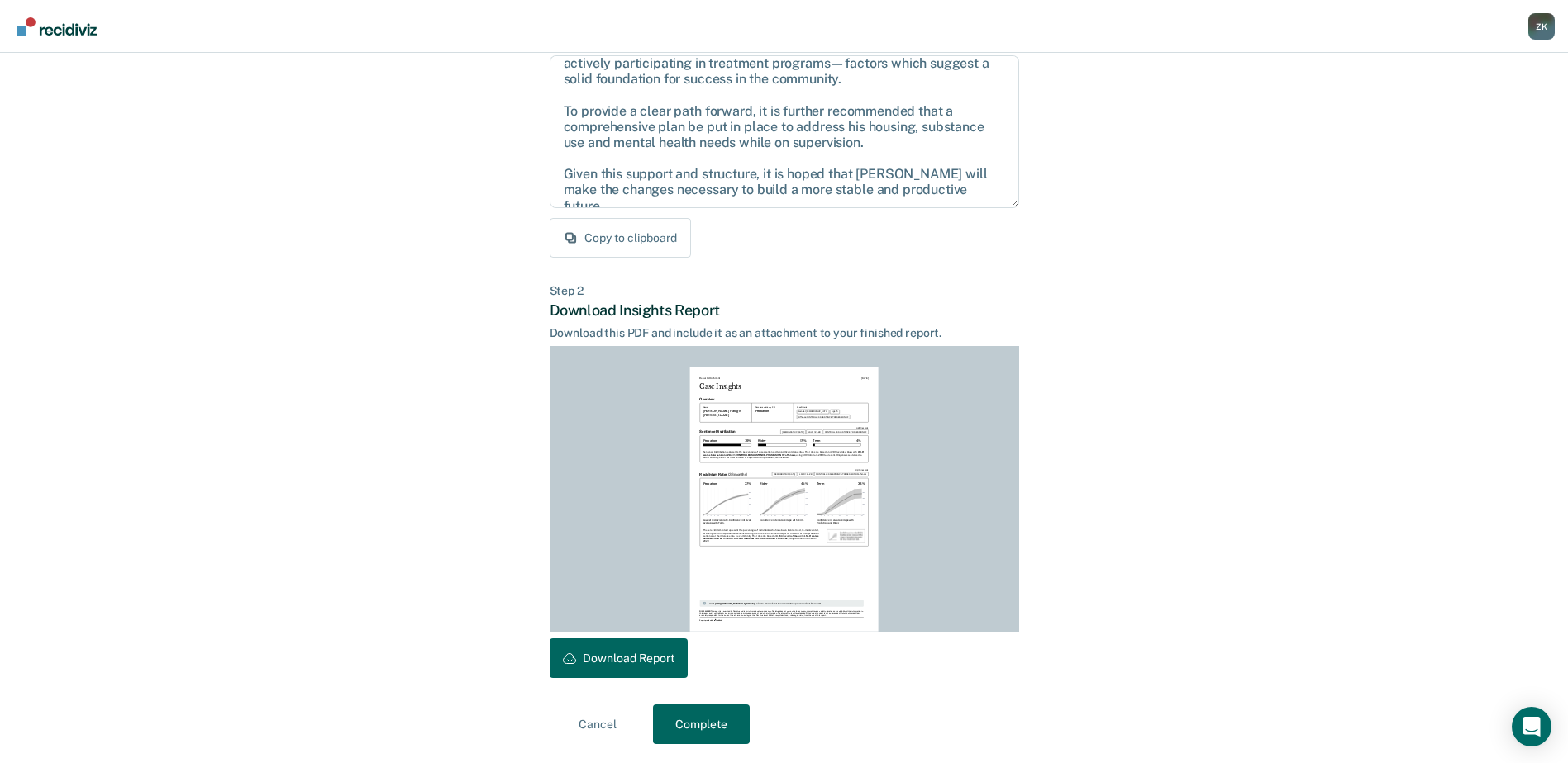
scroll to position [178, 0]
click at [681, 721] on button "Complete" at bounding box center [700, 724] width 96 height 40
